Goal: Task Accomplishment & Management: Use online tool/utility

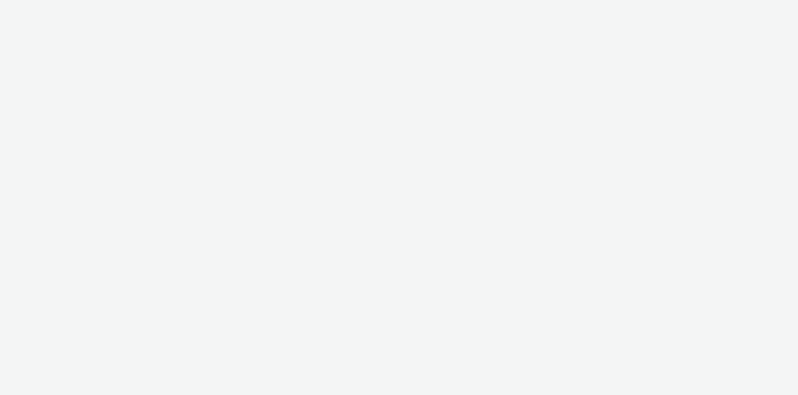
select select "cdb1600e-d33f-40a8-accd-eccb764071e3"
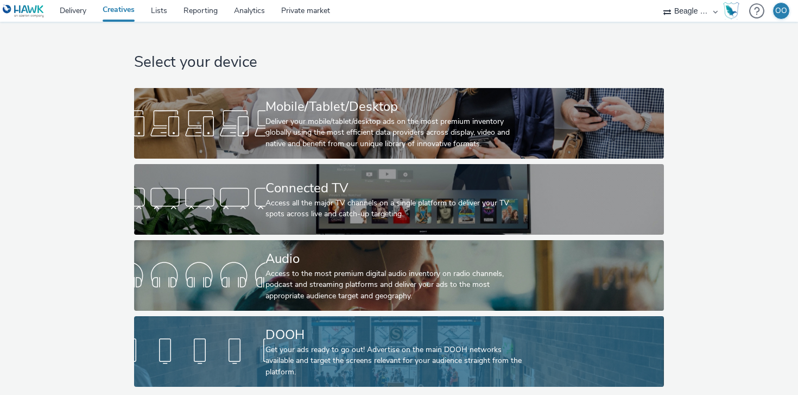
click at [286, 345] on div "Get your ads ready to go out! Advertise on the main DOOH networks available and…" at bounding box center [397, 360] width 263 height 33
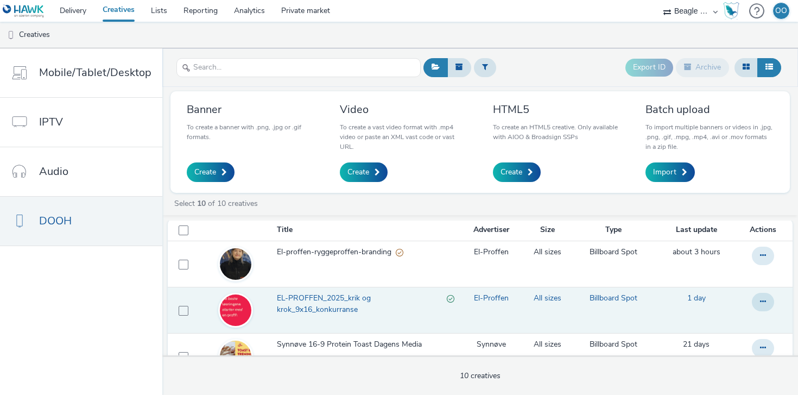
scroll to position [7, 0]
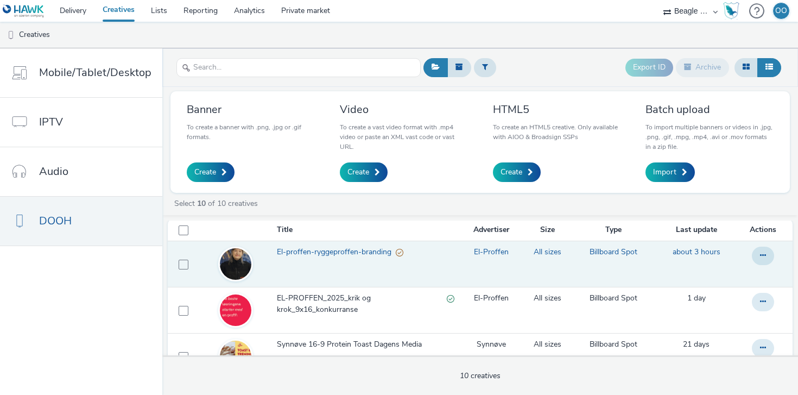
click at [336, 253] on span "El-proffen-ryggeproffen-branding" at bounding box center [336, 252] width 119 height 11
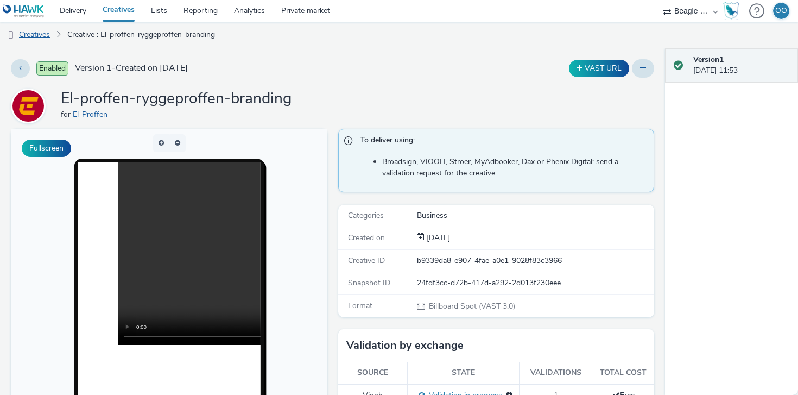
click at [43, 30] on link "Creatives" at bounding box center [27, 35] width 55 height 26
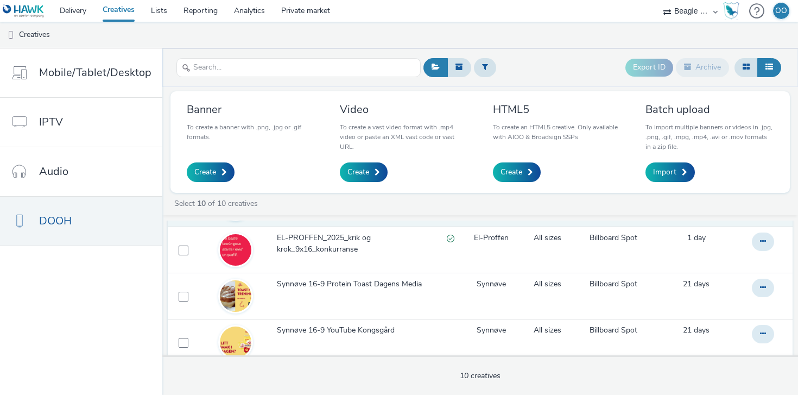
scroll to position [66, 0]
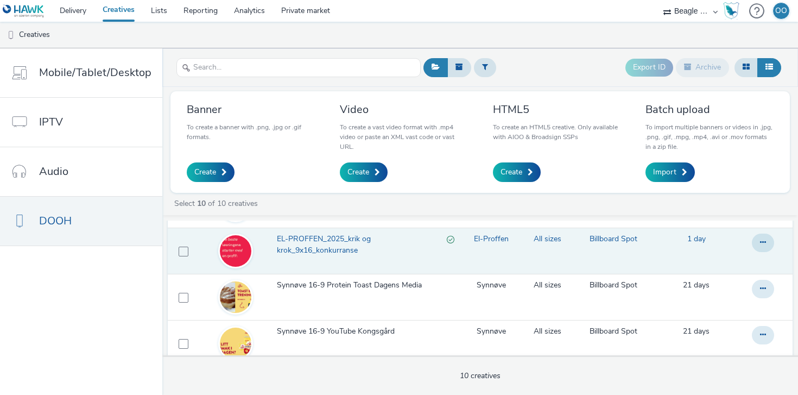
click at [317, 248] on span "EL-PROFFEN_2025_krik og krok_9x16_konkurranse" at bounding box center [361, 245] width 169 height 22
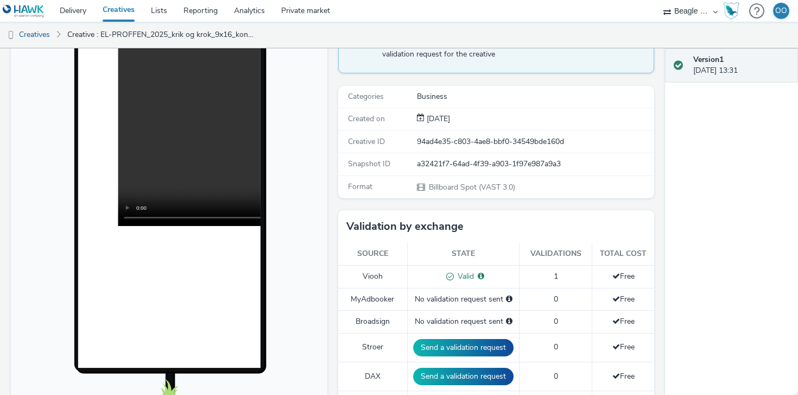
scroll to position [53, 0]
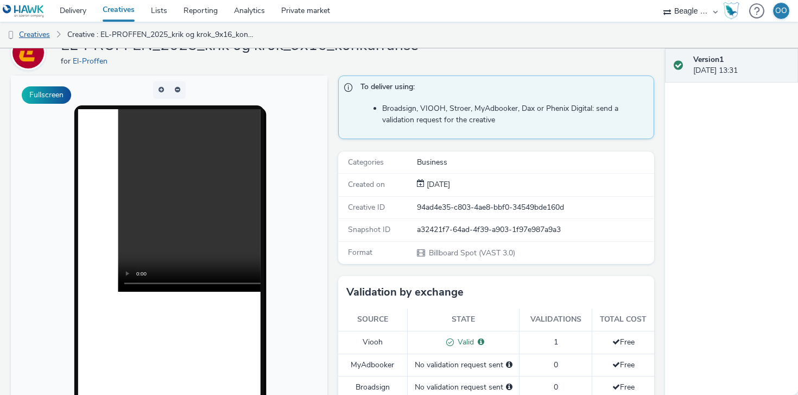
click at [40, 35] on link "Creatives" at bounding box center [27, 35] width 55 height 26
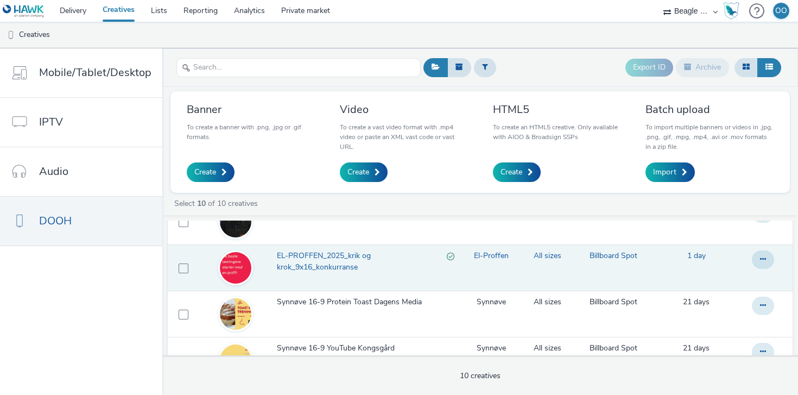
scroll to position [47, 0]
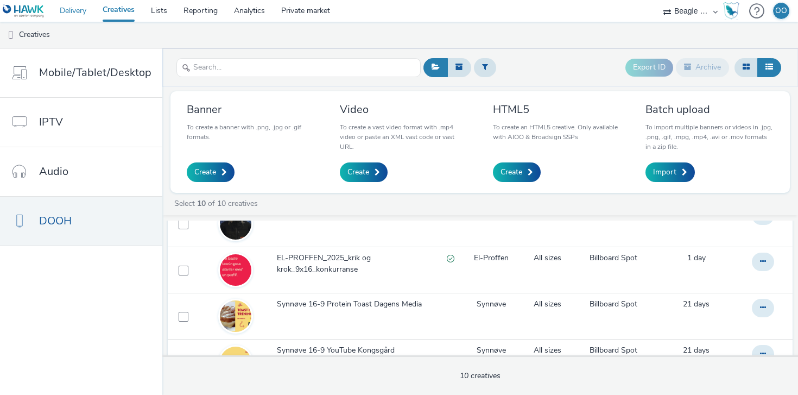
click at [73, 16] on link "Delivery" at bounding box center [73, 11] width 43 height 22
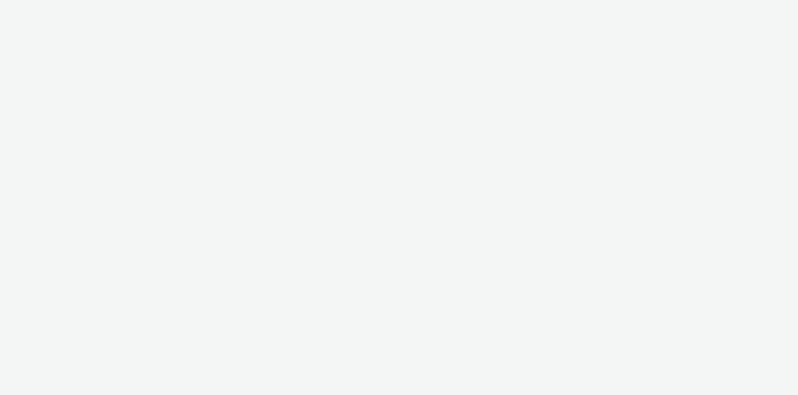
select select "cdb1600e-d33f-40a8-accd-eccb764071e3"
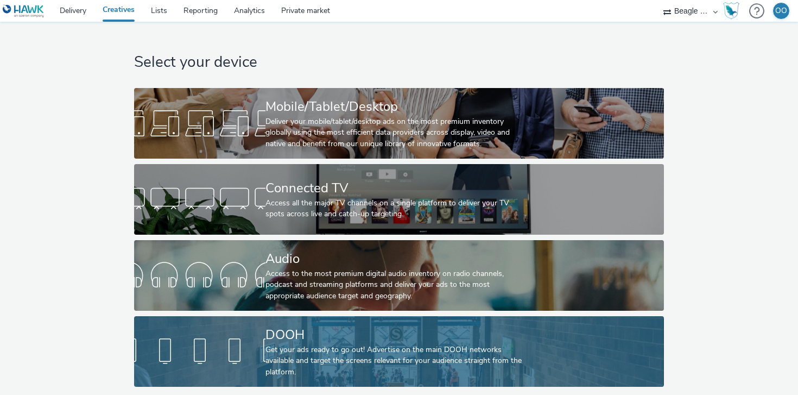
click at [292, 339] on div "DOOH" at bounding box center [397, 334] width 263 height 19
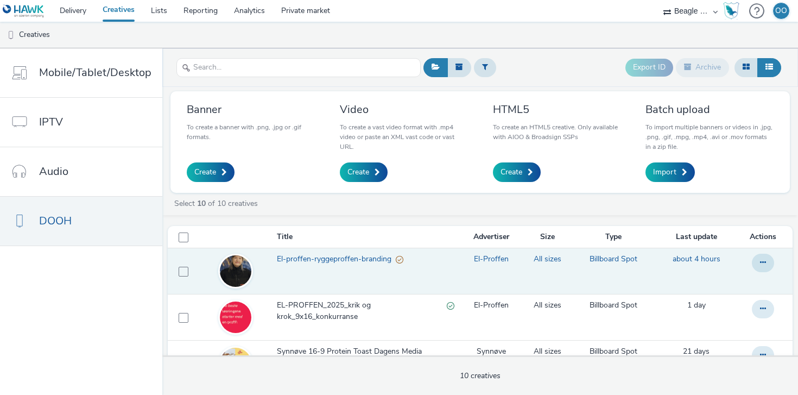
scroll to position [1, 0]
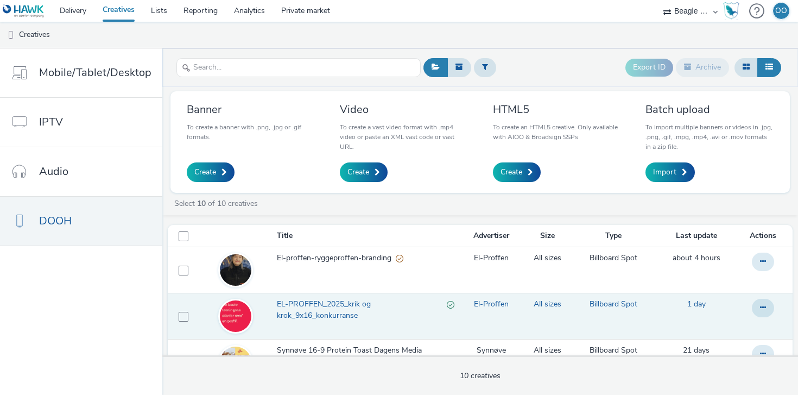
click at [317, 312] on span "EL-PROFFEN_2025_krik og krok_9x16_konkurranse" at bounding box center [361, 310] width 169 height 22
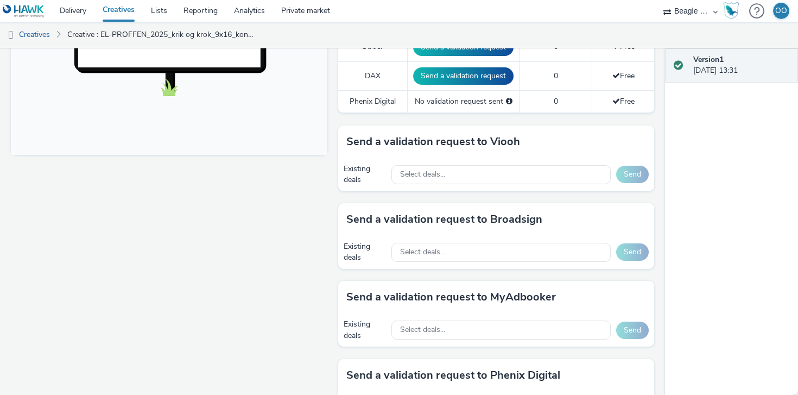
scroll to position [420, 0]
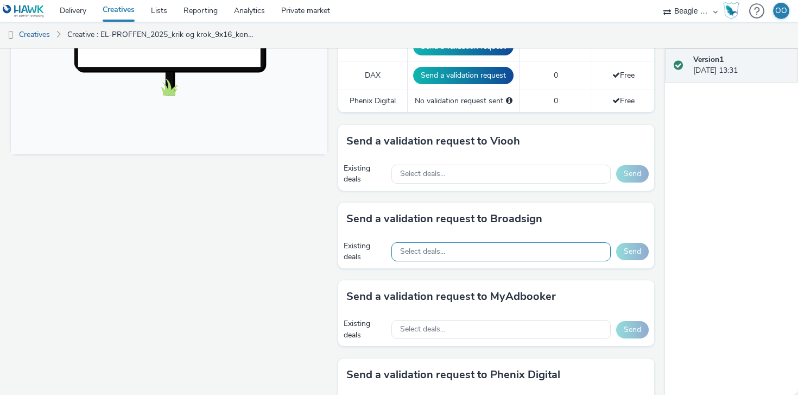
click at [442, 251] on span "Select deals..." at bounding box center [422, 251] width 45 height 9
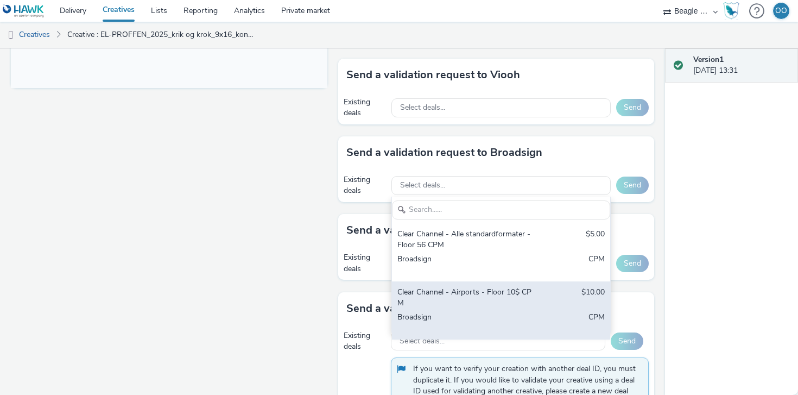
scroll to position [487, 0]
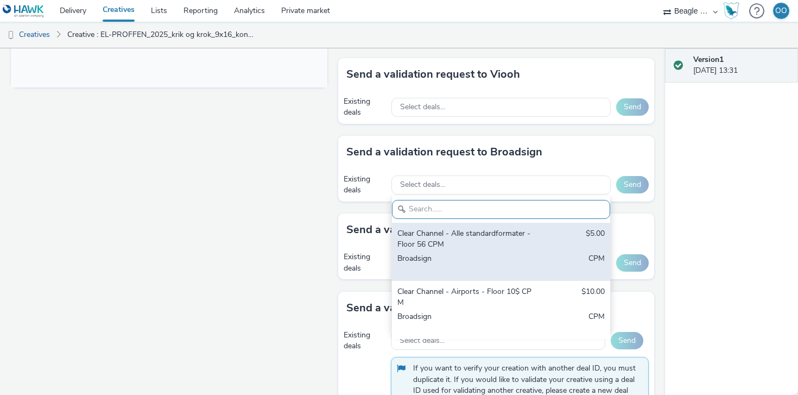
click at [461, 268] on div "Broadsign" at bounding box center [466, 264] width 136 height 22
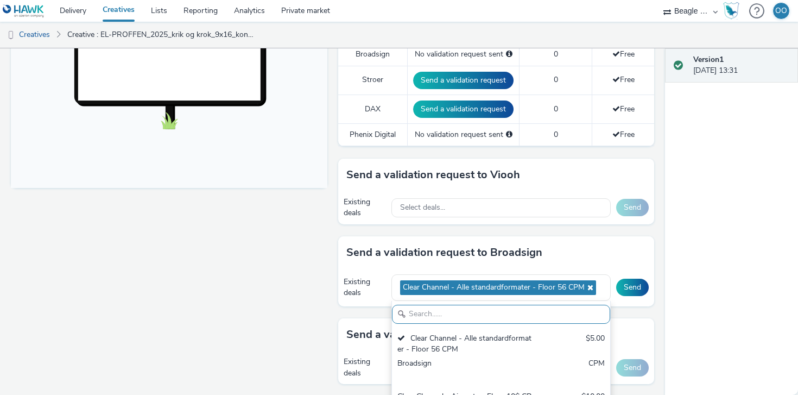
scroll to position [390, 0]
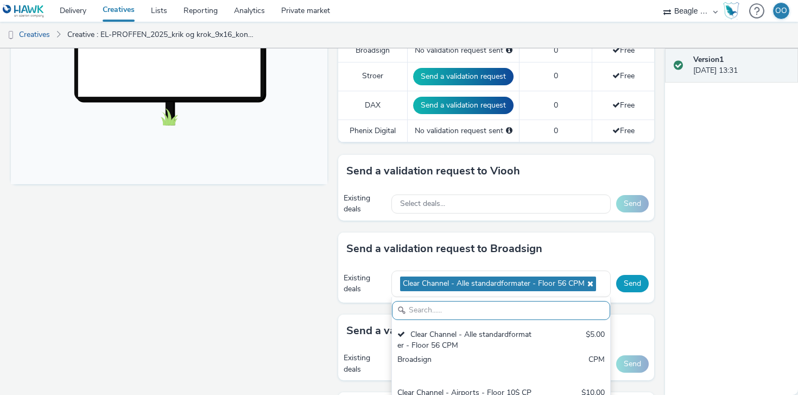
click at [632, 282] on button "Send" at bounding box center [632, 283] width 33 height 17
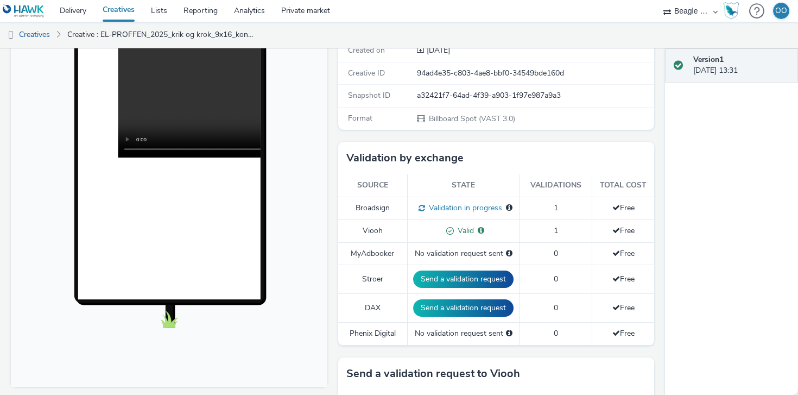
scroll to position [0, 0]
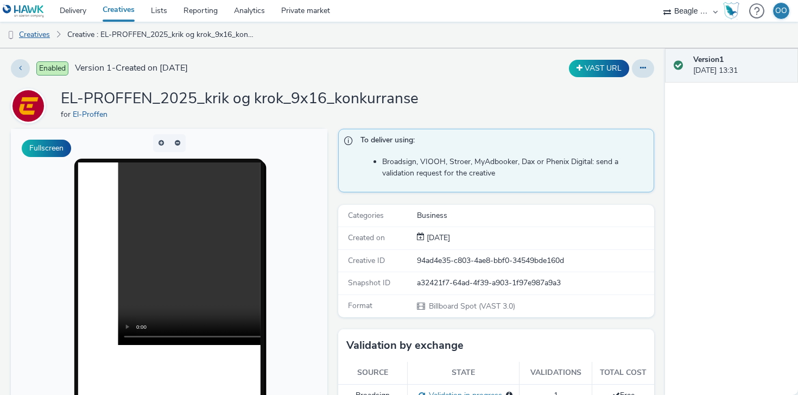
click at [35, 32] on link "Creatives" at bounding box center [27, 35] width 55 height 26
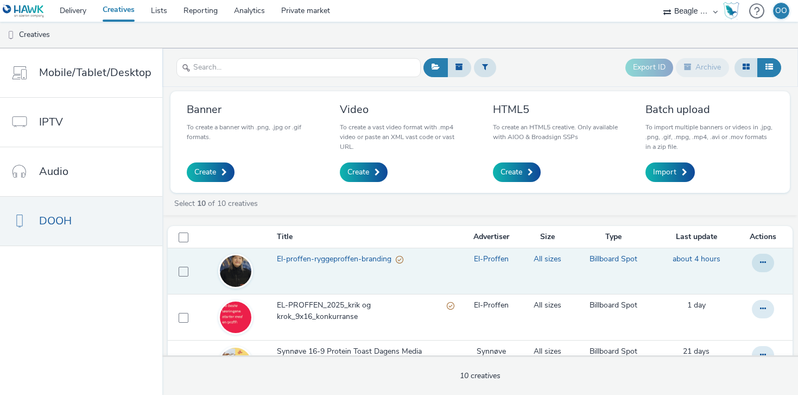
click at [325, 254] on span "El-proffen-ryggeproffen-branding" at bounding box center [336, 259] width 119 height 11
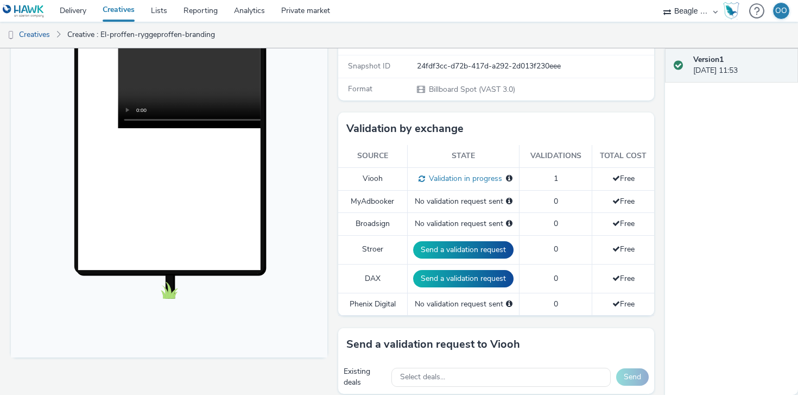
scroll to position [329, 0]
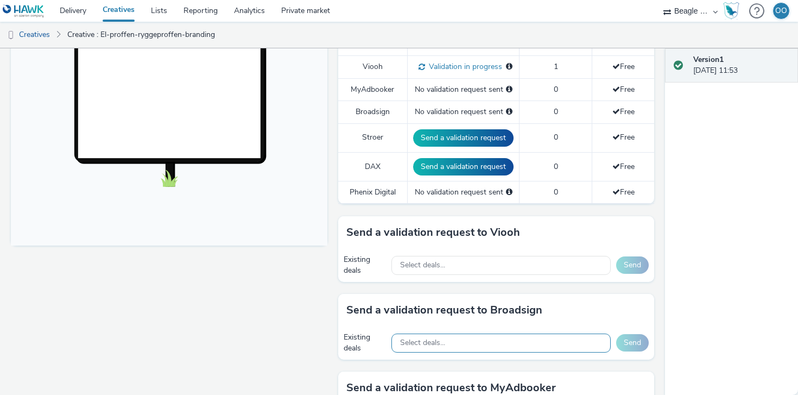
click at [467, 350] on div "Select deals..." at bounding box center [501, 342] width 219 height 19
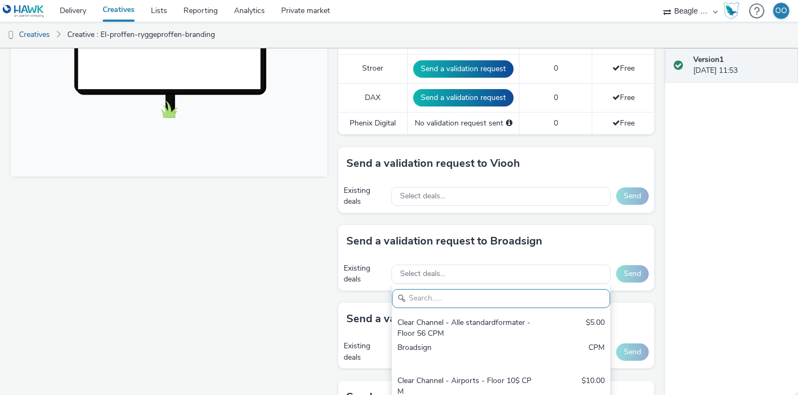
scroll to position [400, 0]
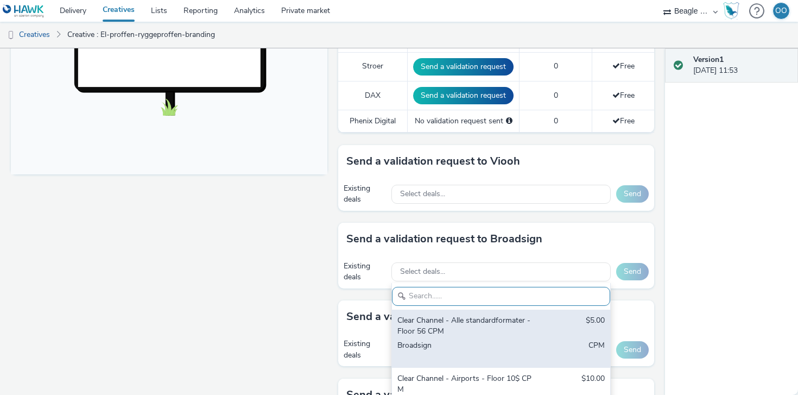
click at [487, 330] on div "Clear Channel - Alle standardformater - Floor 56 CPM" at bounding box center [466, 326] width 136 height 22
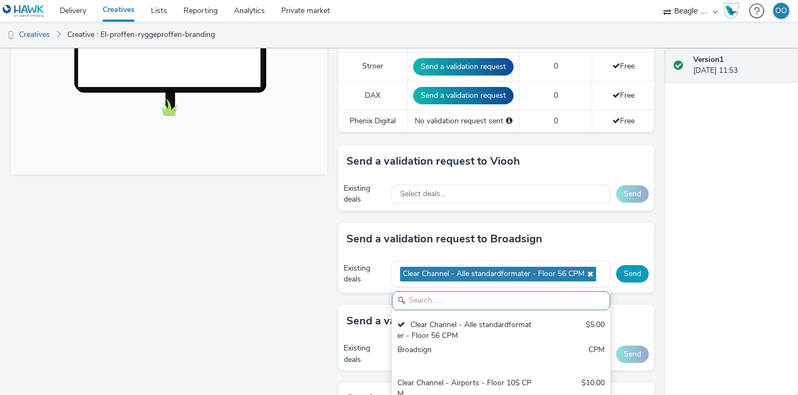
click at [631, 271] on button "Send" at bounding box center [632, 273] width 33 height 17
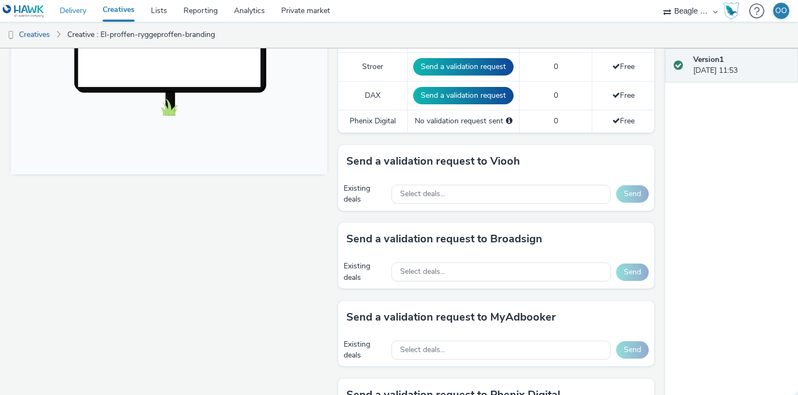
click at [70, 6] on link "Delivery" at bounding box center [73, 11] width 43 height 22
